Goal: Ask a question: Seek information or help from site administrators or community

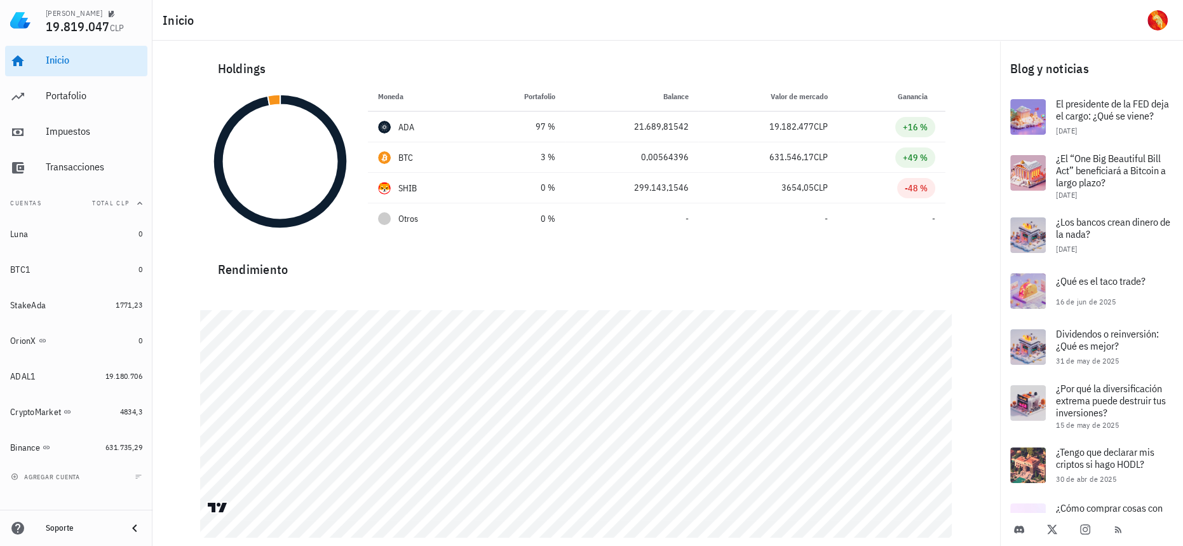
click at [57, 520] on div "Soporte" at bounding box center [81, 528] width 71 height 20
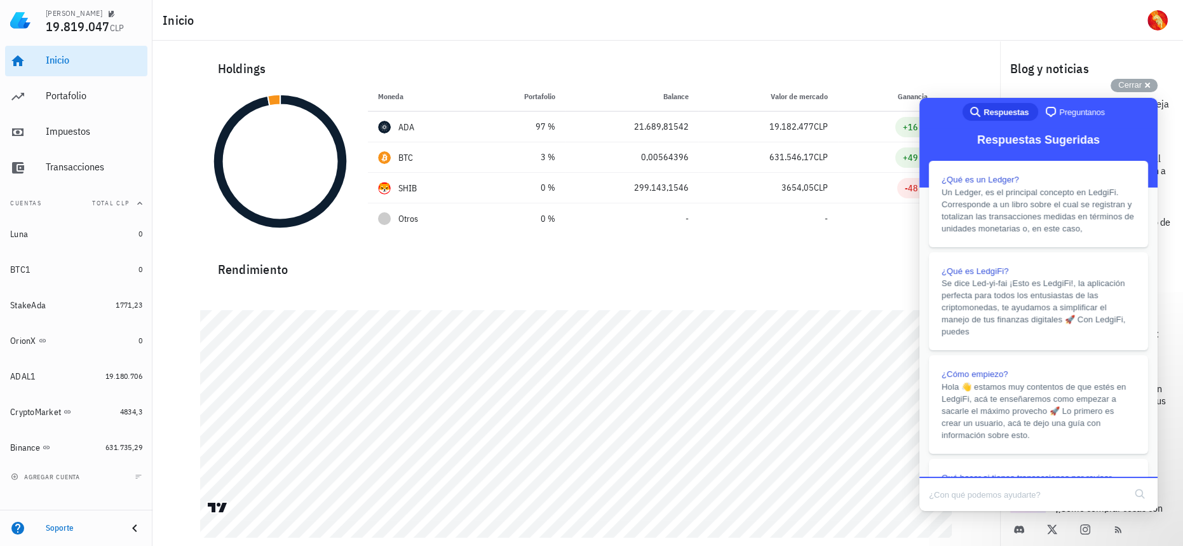
click at [1071, 104] on link "chat-square Preguntanos" at bounding box center [1076, 112] width 76 height 18
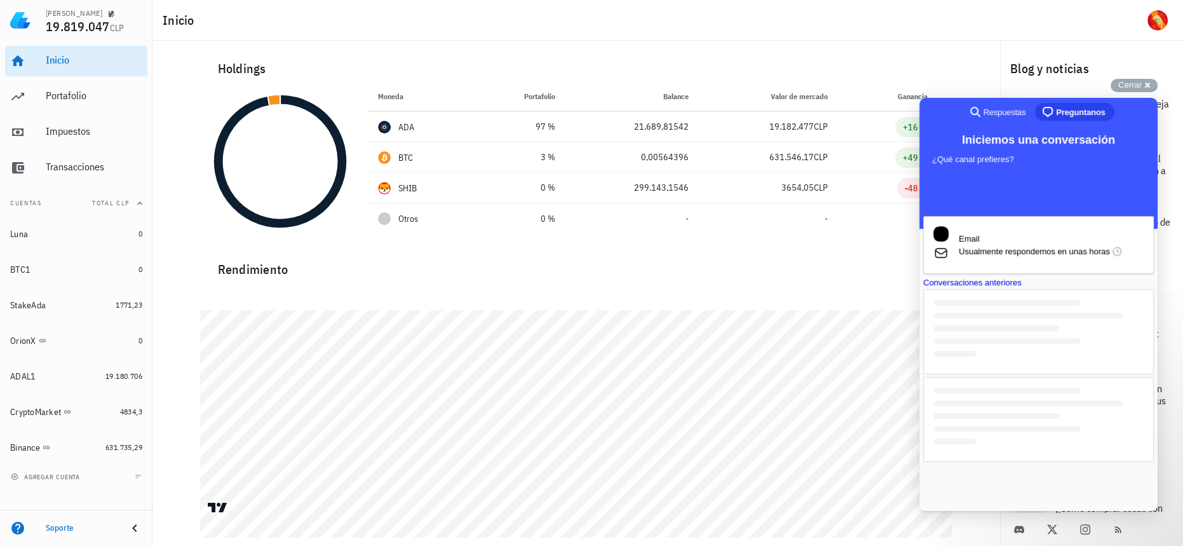
click at [1081, 250] on span "Usualmente respondemos en unas horas 🕓" at bounding box center [1051, 251] width 185 height 13
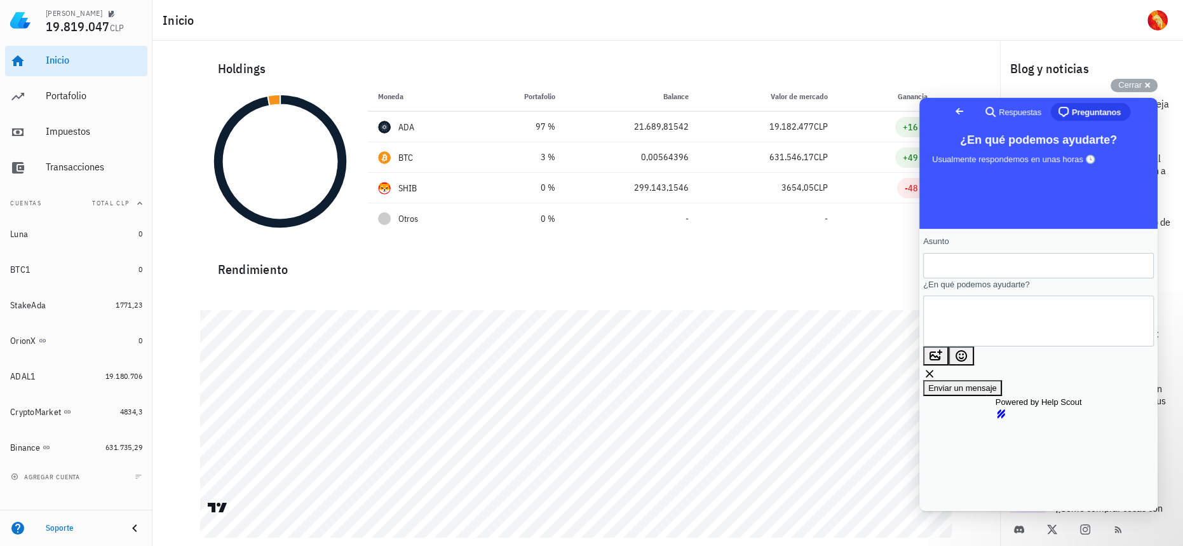
click at [1065, 261] on input "Asunto" at bounding box center [1038, 265] width 210 height 23
type input "Orientacion Midnight (Cardano)"
click at [1048, 315] on textarea "¿En qué podemos ayudarte?" at bounding box center [990, 321] width 115 height 50
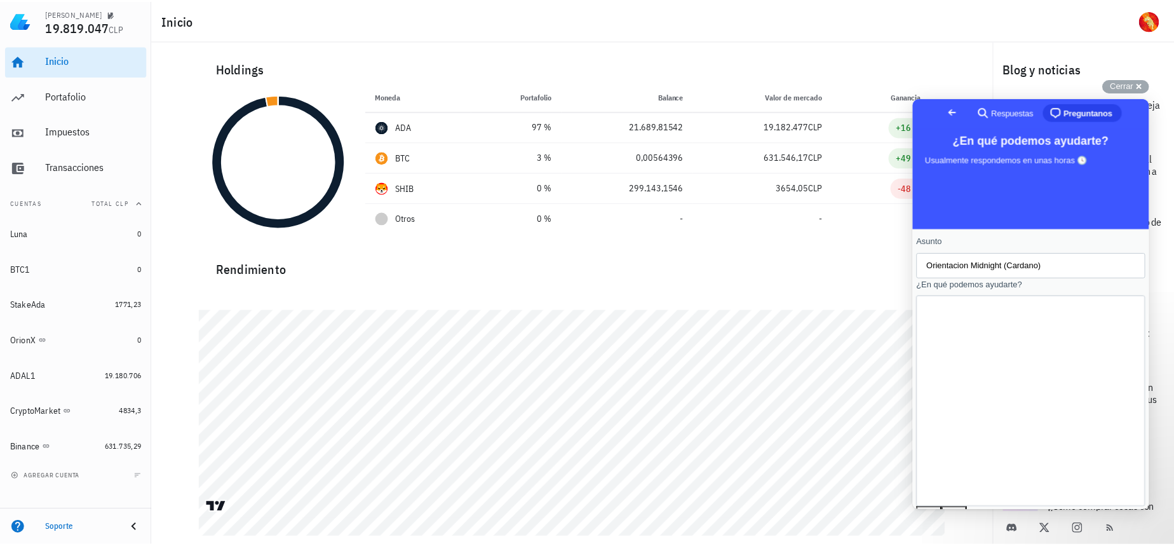
scroll to position [95, 0]
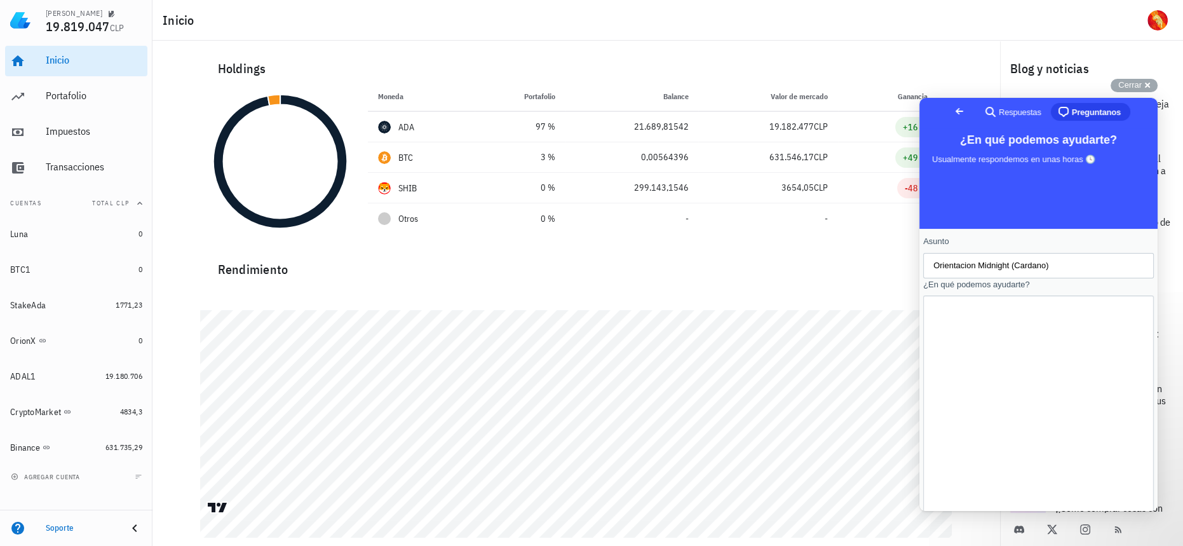
type textarea "Se que no les corresponde puntualmente este tipo de consultas pero se las plant…"
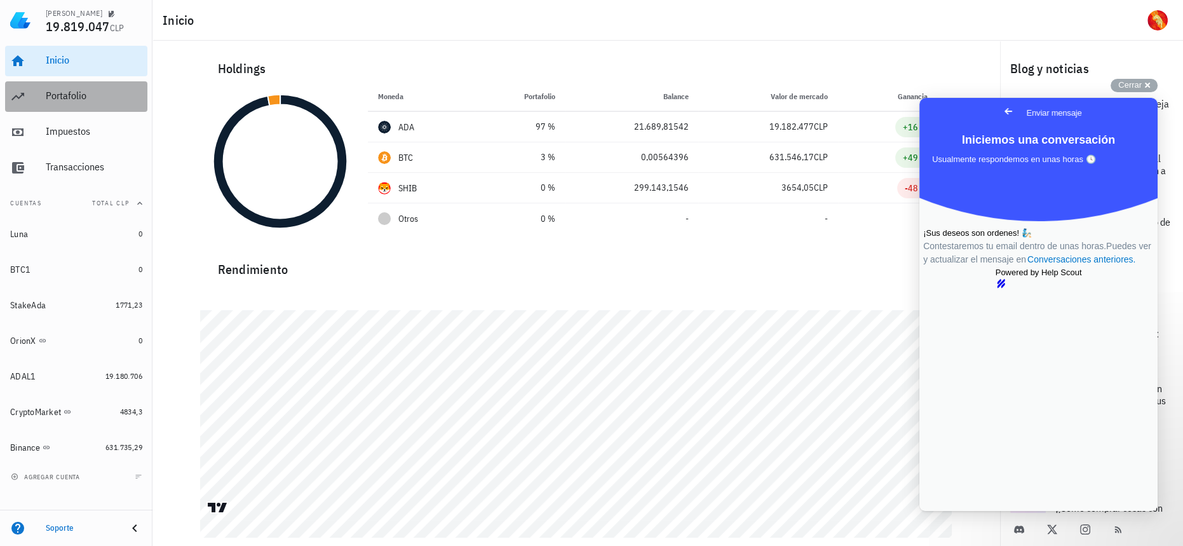
click at [46, 98] on div "Portafolio" at bounding box center [94, 96] width 97 height 12
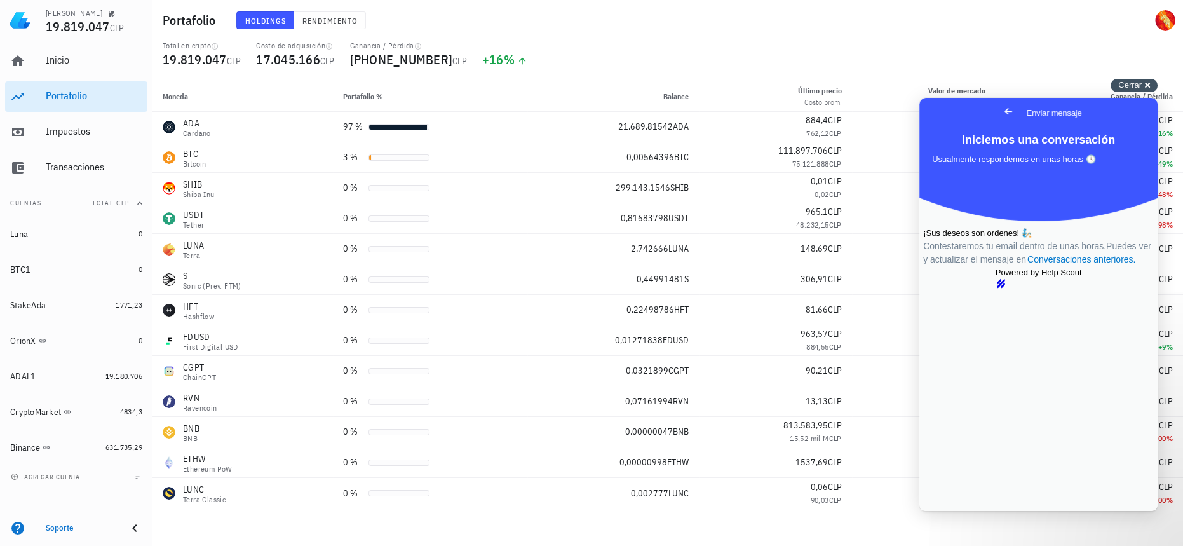
click at [1151, 81] on div "Cerrar cross-small" at bounding box center [1134, 85] width 47 height 13
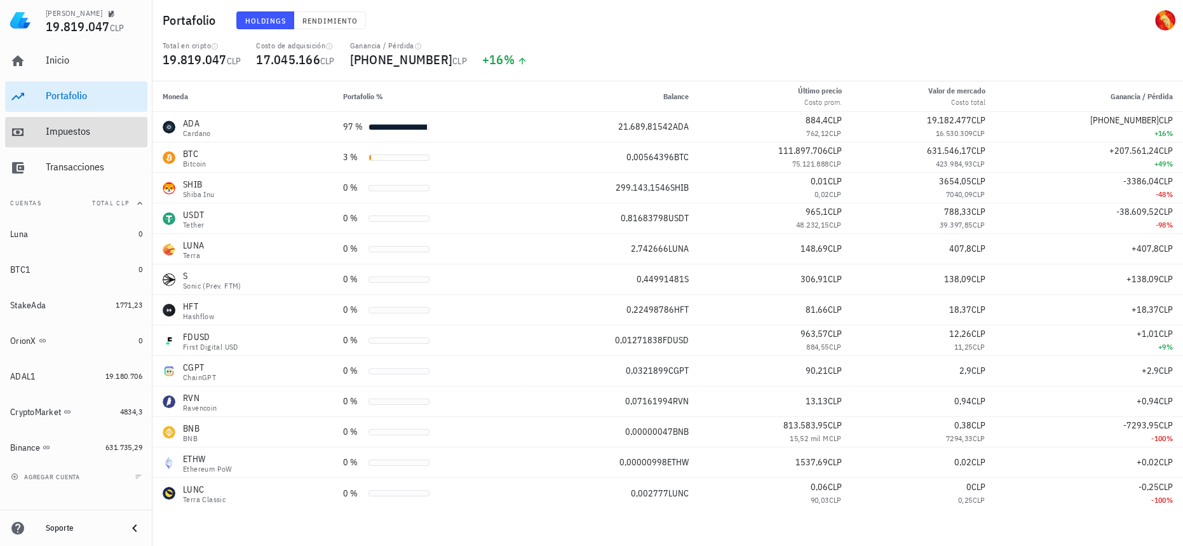
click at [85, 124] on div "Impuestos" at bounding box center [94, 132] width 97 height 29
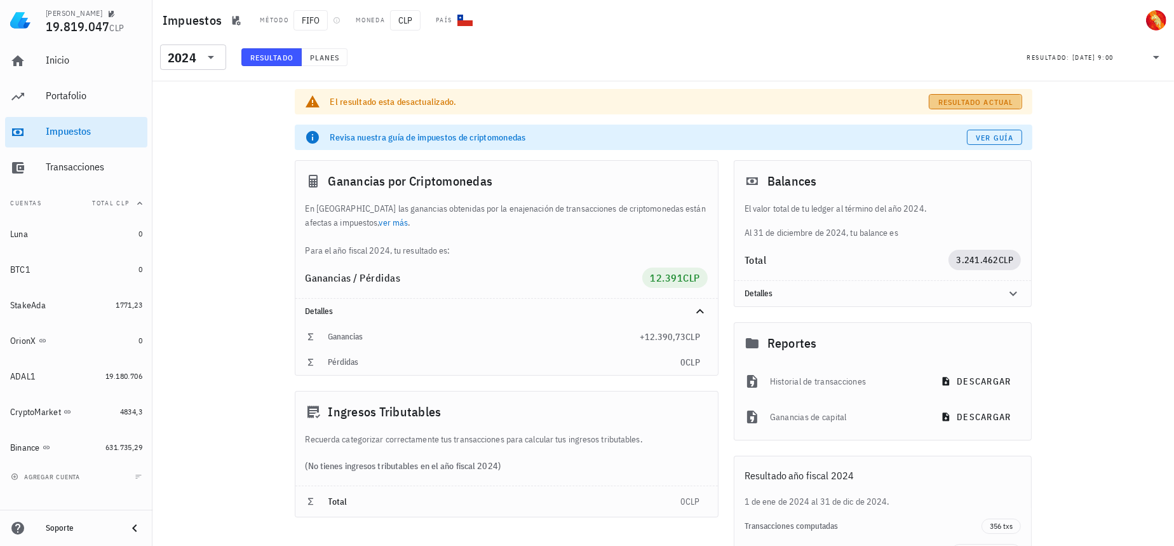
click at [989, 96] on button "Resultado actual" at bounding box center [975, 101] width 93 height 15
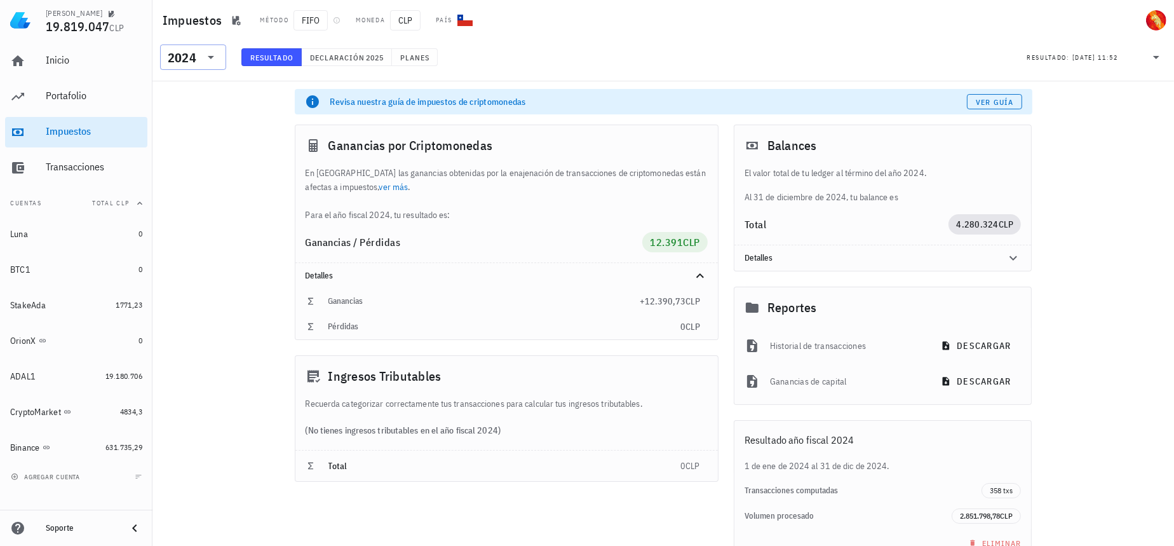
click at [211, 60] on icon at bounding box center [210, 57] width 15 height 15
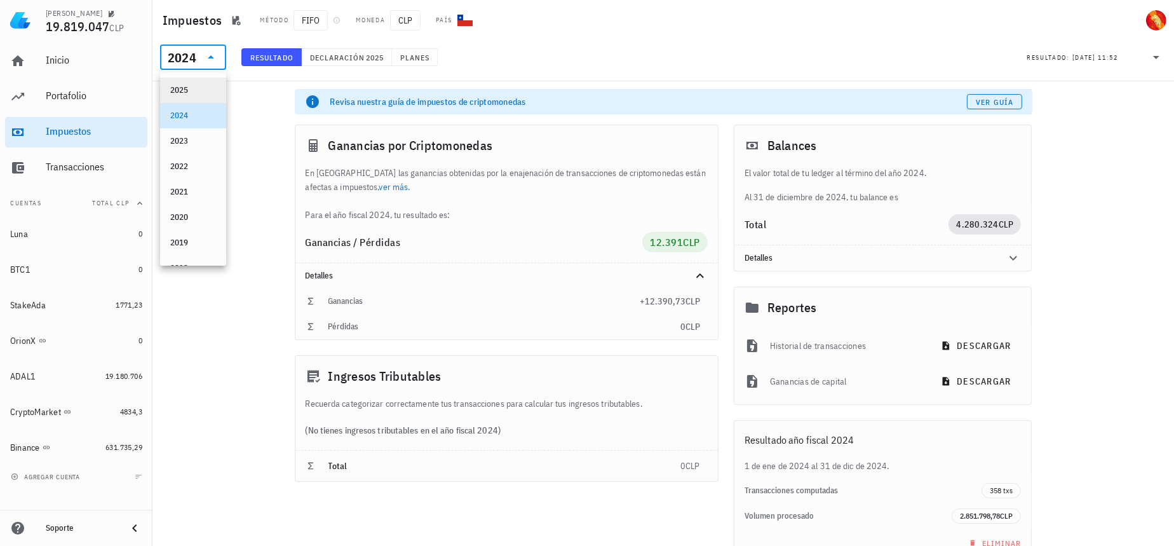
click at [184, 90] on div "2025" at bounding box center [193, 90] width 46 height 10
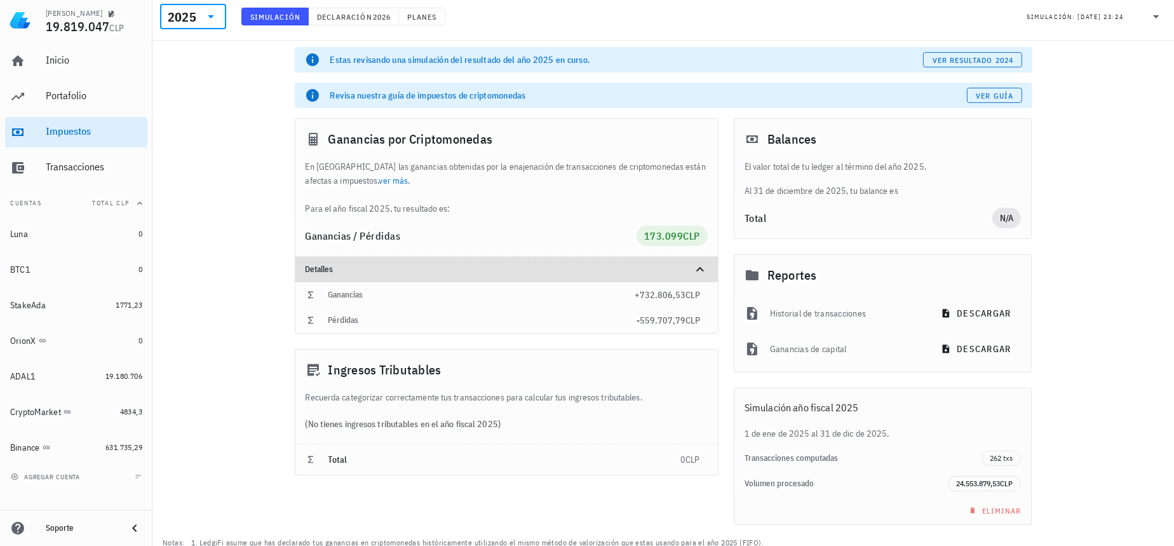
scroll to position [74, 0]
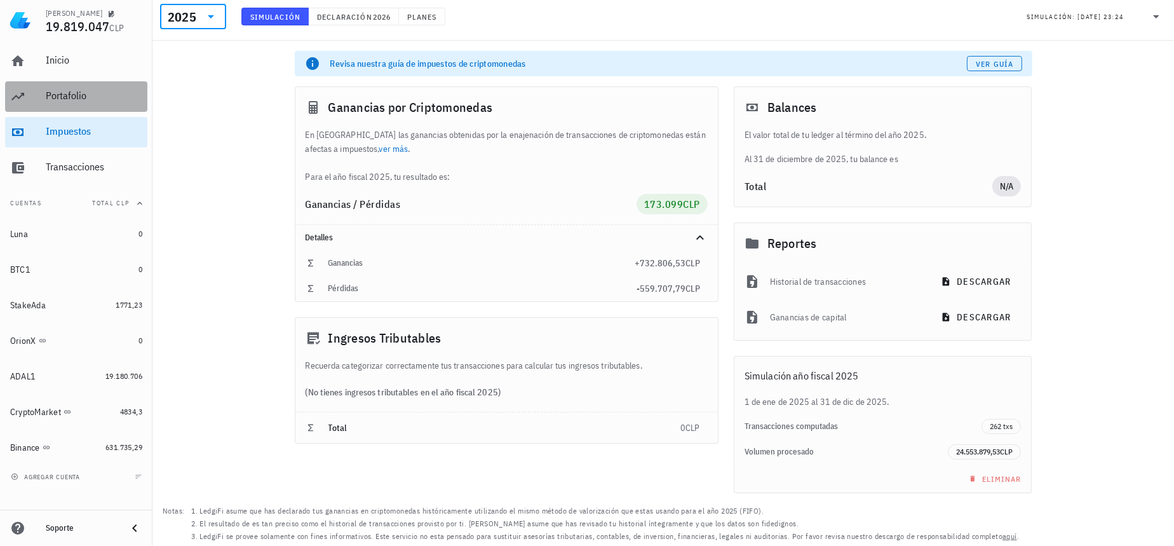
click at [58, 93] on div "Portafolio" at bounding box center [94, 96] width 97 height 12
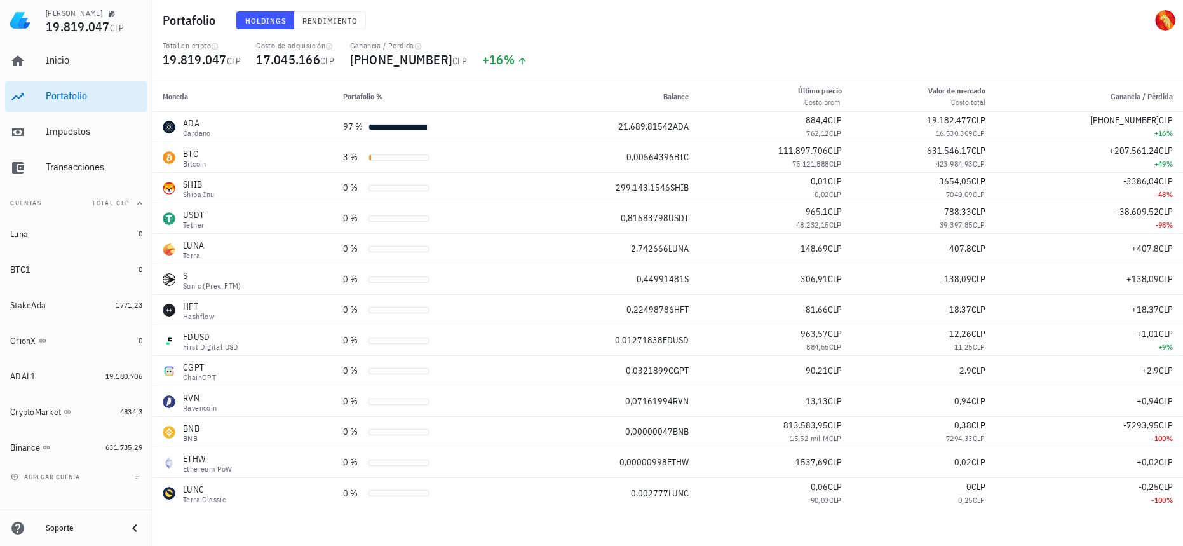
click at [83, 116] on div "Inicio [GEOGRAPHIC_DATA] Impuestos [GEOGRAPHIC_DATA]" at bounding box center [76, 114] width 142 height 147
click at [85, 121] on div "Impuestos" at bounding box center [94, 132] width 97 height 29
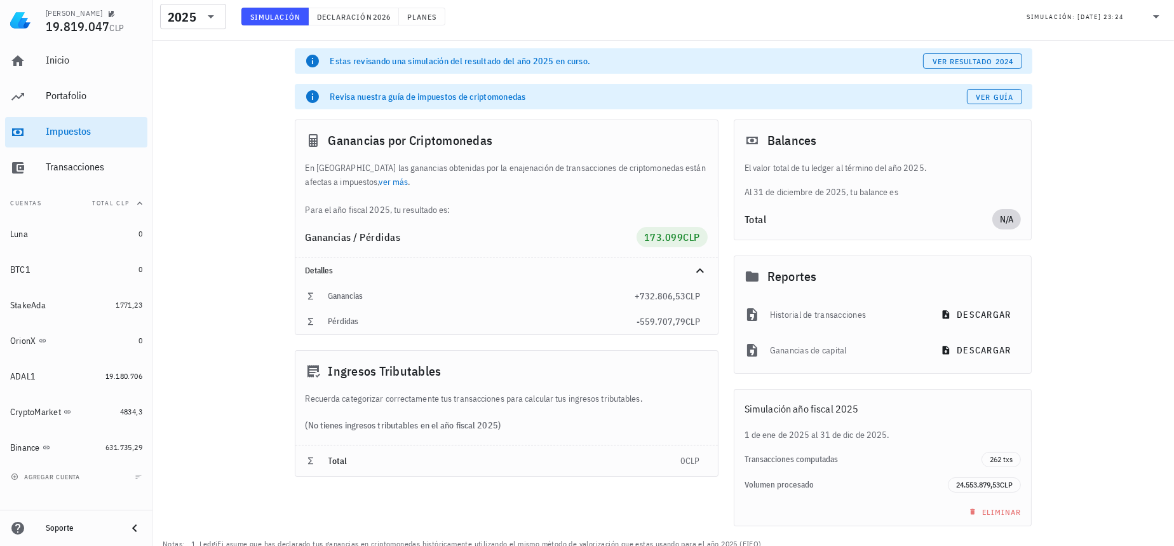
click at [1010, 220] on span "N/A" at bounding box center [1007, 219] width 14 height 20
click at [193, 8] on div "2025" at bounding box center [184, 16] width 33 height 25
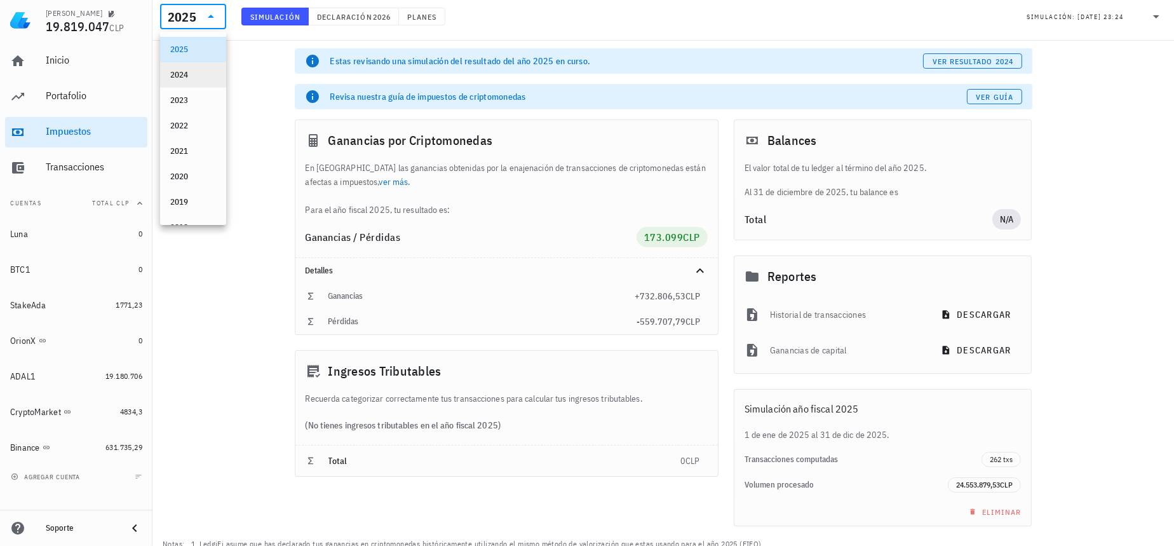
click at [188, 78] on div "2024" at bounding box center [193, 75] width 46 height 10
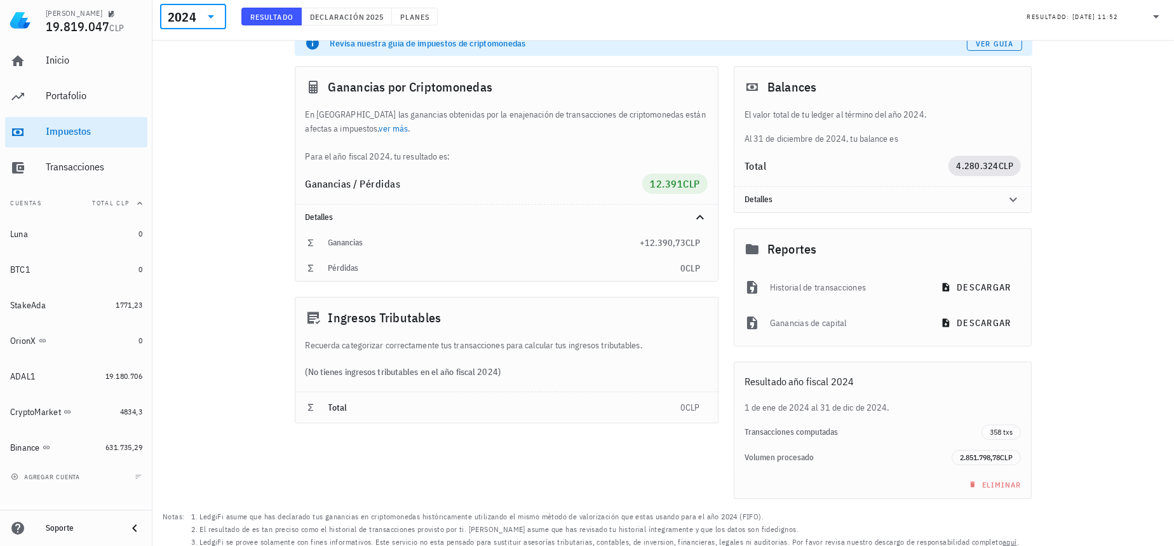
scroll to position [24, 0]
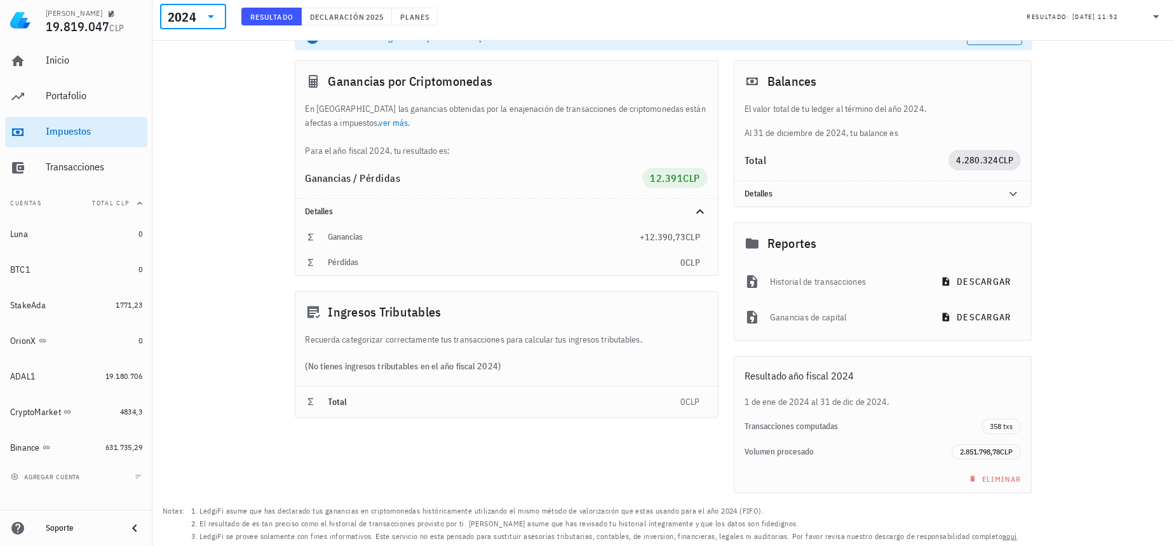
click at [199, 10] on input "text" at bounding box center [200, 16] width 2 height 20
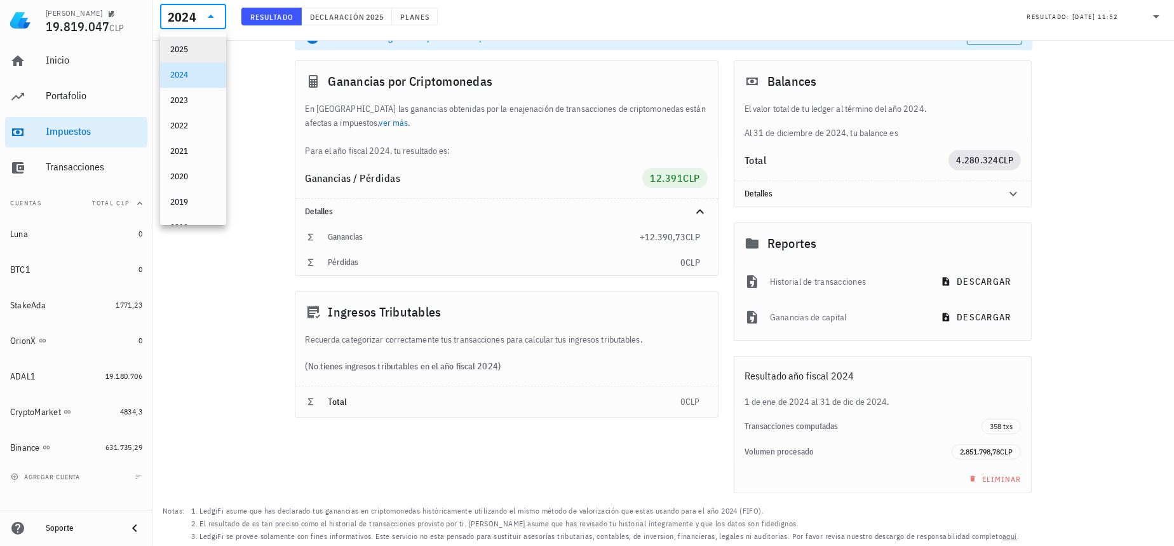
click at [194, 53] on div "2025" at bounding box center [193, 49] width 46 height 10
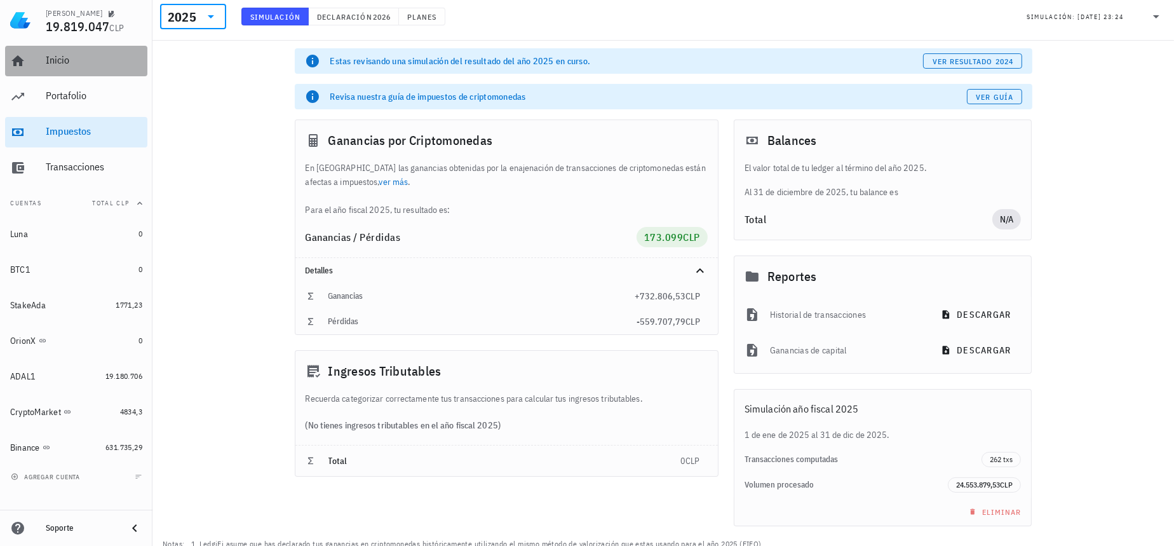
click at [104, 60] on div "Inicio" at bounding box center [94, 60] width 97 height 12
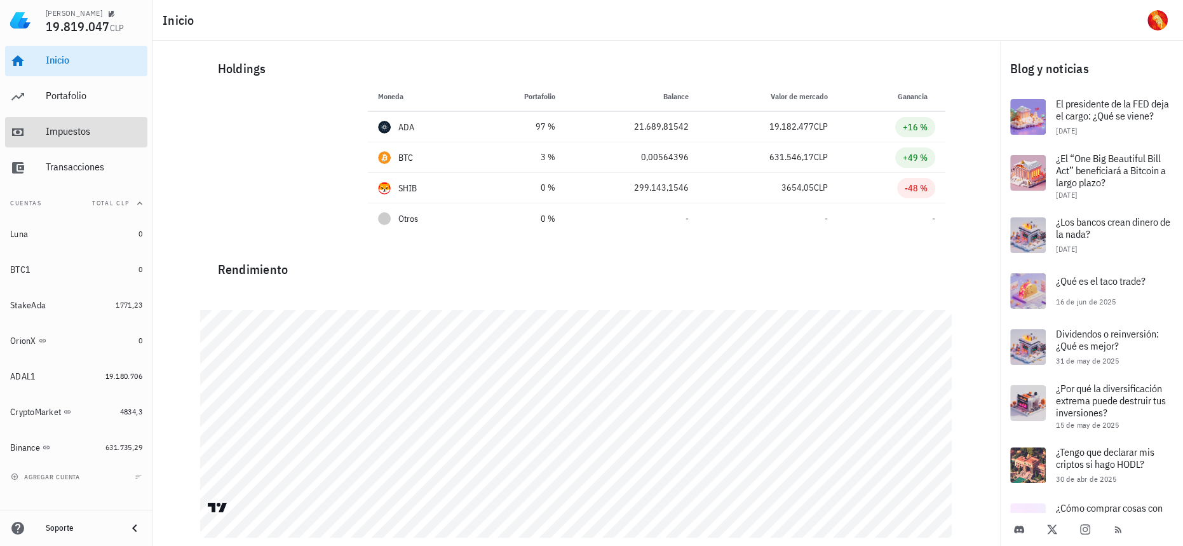
click at [86, 122] on div "Impuestos" at bounding box center [94, 132] width 97 height 29
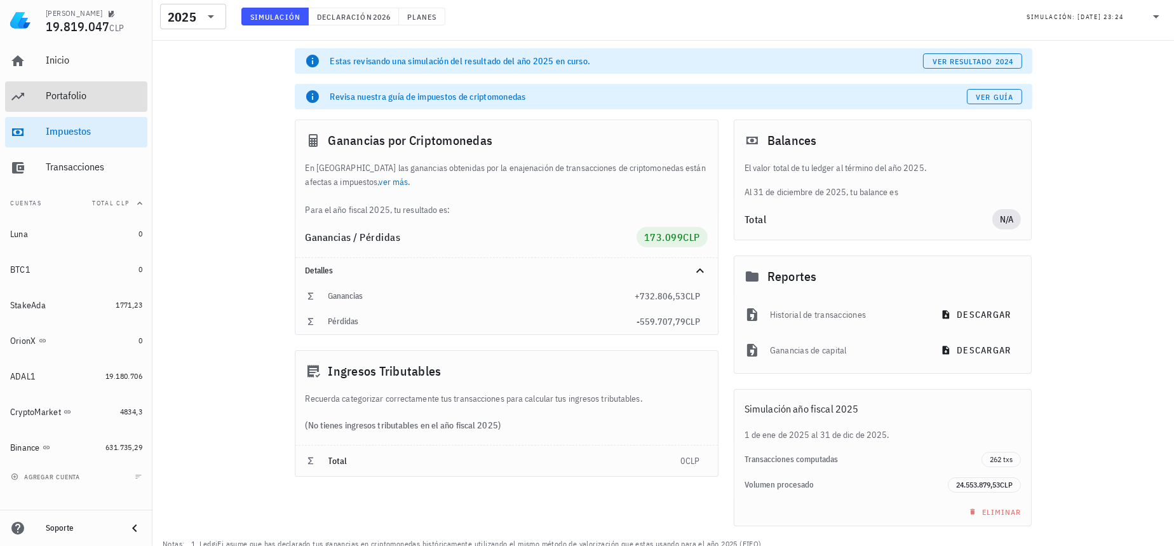
click at [93, 102] on div "Portafolio" at bounding box center [94, 96] width 97 height 12
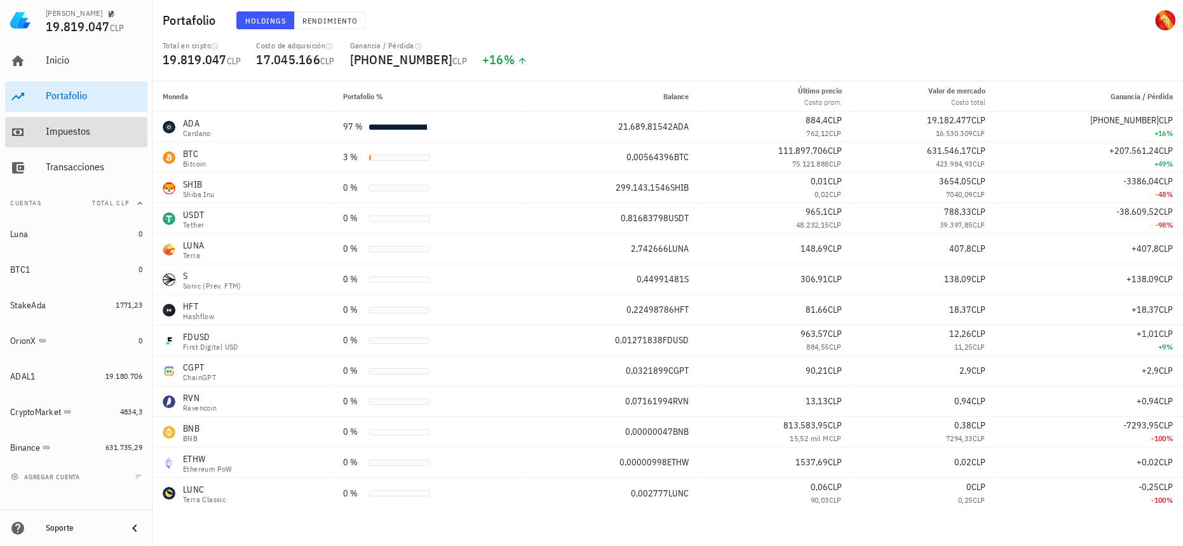
click at [98, 131] on div "Impuestos" at bounding box center [94, 131] width 97 height 12
